Goal: Use online tool/utility: Utilize a website feature to perform a specific function

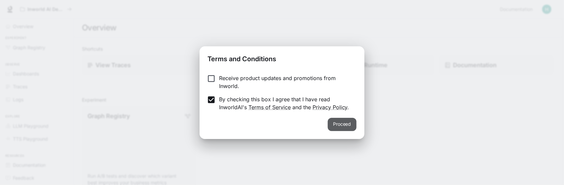
click at [340, 124] on button "Proceed" at bounding box center [342, 124] width 29 height 13
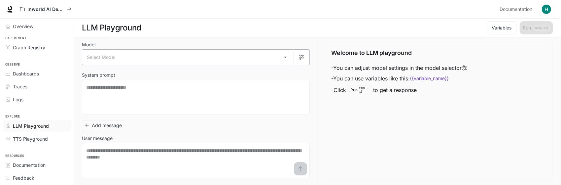
click at [285, 57] on body "Skip to main content Inworld AI Demos Documentation Documentation Portal Overvi…" at bounding box center [280, 92] width 561 height 185
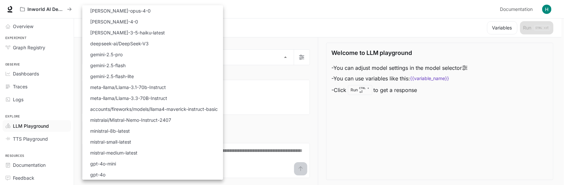
click at [282, 14] on div at bounding box center [282, 92] width 564 height 185
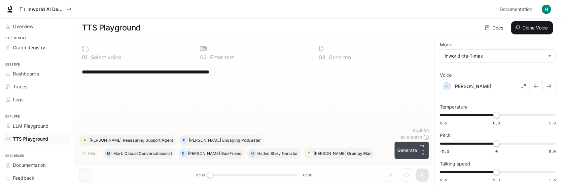
click at [404, 150] on button "Generate CTRL + ⏎" at bounding box center [412, 149] width 34 height 17
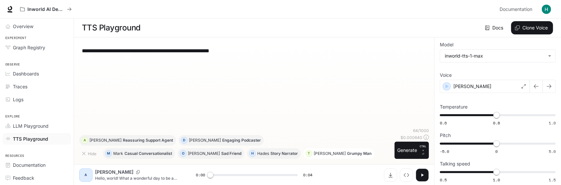
click at [347, 152] on p "Grumpy Man" at bounding box center [359, 153] width 24 height 4
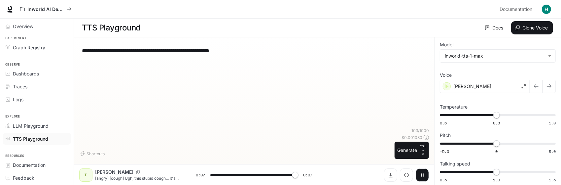
type input "*"
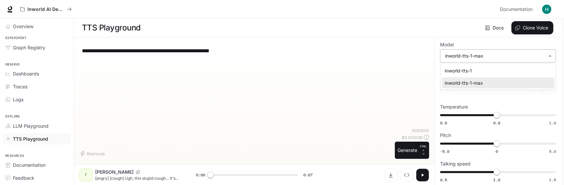
click at [551, 56] on body "**********" at bounding box center [282, 92] width 564 height 185
click at [551, 56] on div at bounding box center [282, 92] width 564 height 185
